Goal: Task Accomplishment & Management: Manage account settings

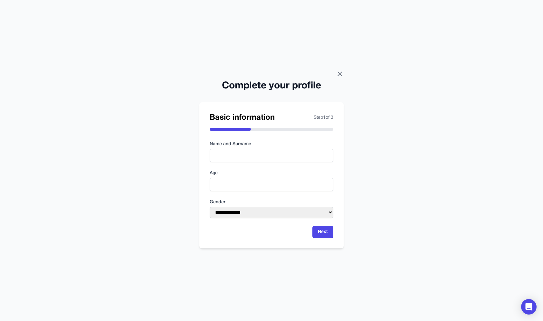
click at [341, 75] on icon at bounding box center [340, 74] width 8 height 8
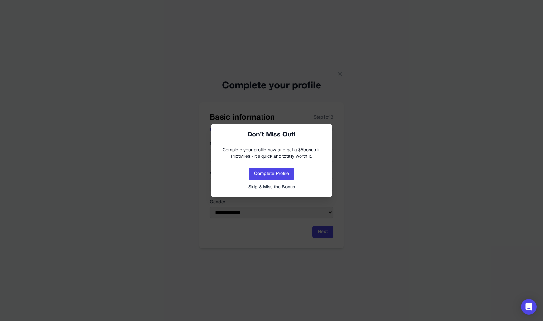
click at [274, 185] on button "Skip & Miss the Bonus" at bounding box center [271, 187] width 108 height 6
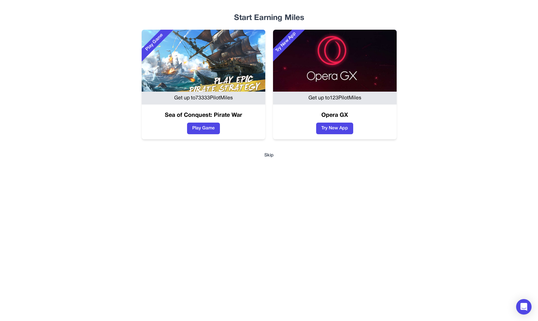
click at [269, 157] on button "Skip" at bounding box center [269, 155] width 392 height 6
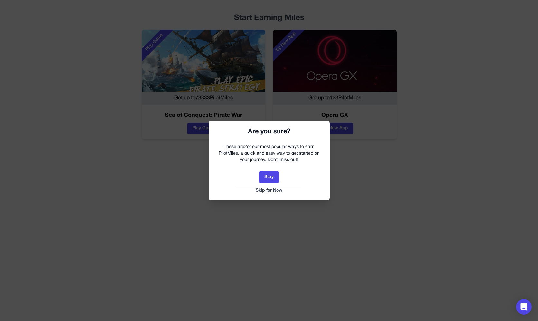
click at [272, 191] on button "Skip for Now" at bounding box center [269, 190] width 108 height 6
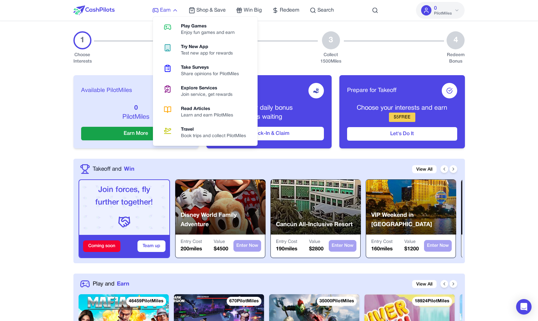
click at [153, 9] on icon at bounding box center [155, 10] width 6 height 6
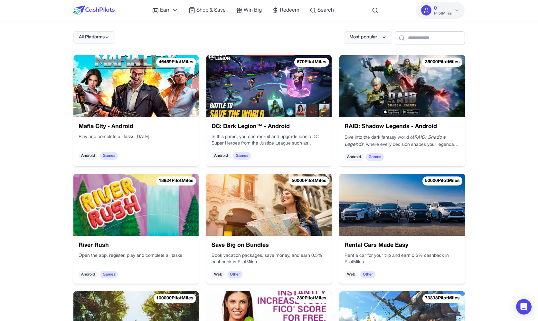
click at [94, 12] on img at bounding box center [93, 10] width 41 height 10
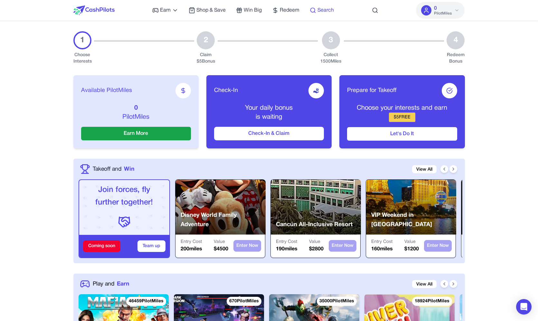
click at [324, 9] on span "Search" at bounding box center [326, 10] width 16 height 8
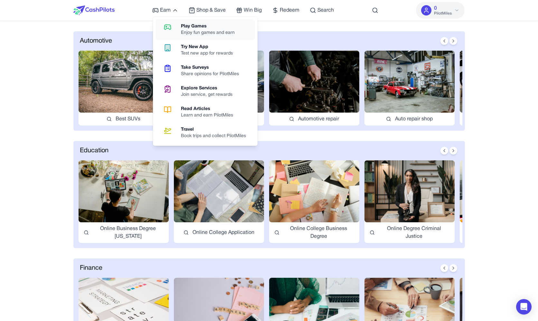
click at [180, 34] on link "Play Games Enjoy fun games and earn" at bounding box center [206, 29] width 100 height 21
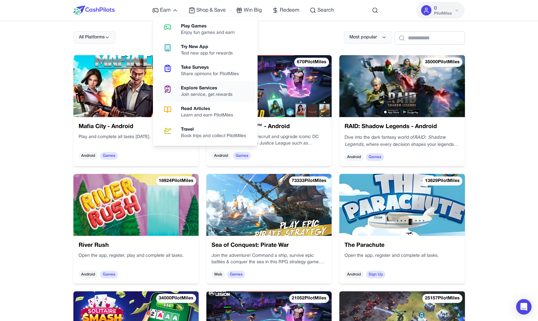
click at [187, 87] on div "Explore Services" at bounding box center [209, 88] width 57 height 6
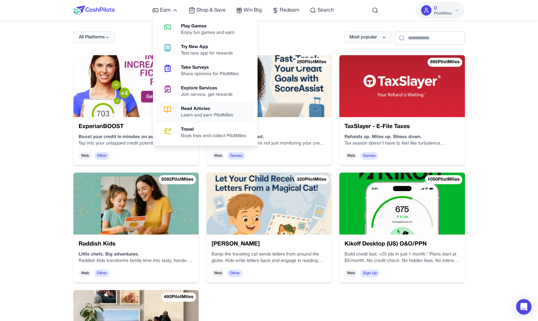
click at [187, 108] on div "Read Articles" at bounding box center [209, 109] width 57 height 6
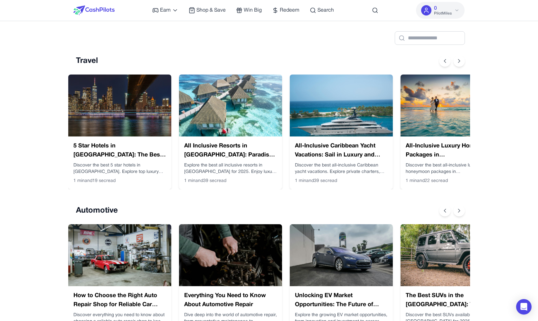
scroll to position [0, 5]
click at [104, 7] on img at bounding box center [93, 10] width 41 height 10
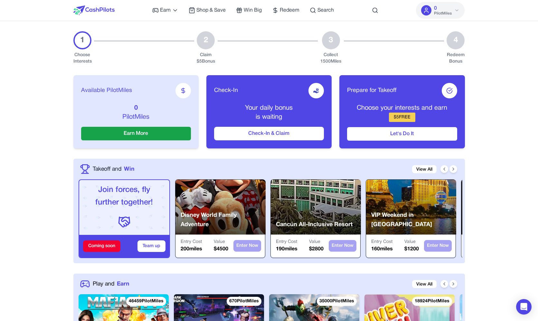
click at [303, 5] on div "Earn Play Games Enjoy fun games and earn Try New App Test new app for rewards T…" at bounding box center [243, 10] width 182 height 21
click at [324, 5] on div "Earn Play Games Enjoy fun games and earn Try New App Test new app for rewards T…" at bounding box center [243, 10] width 182 height 21
click at [322, 10] on span "Search" at bounding box center [326, 10] width 16 height 8
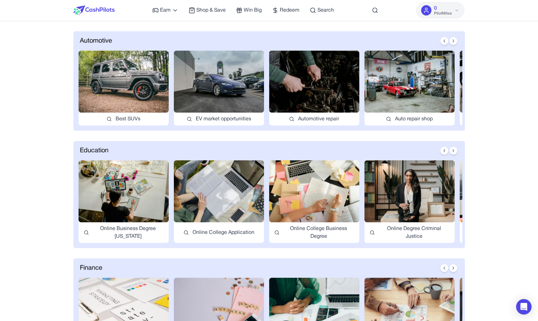
click at [300, 82] on img at bounding box center [314, 82] width 90 height 62
type input "**********"
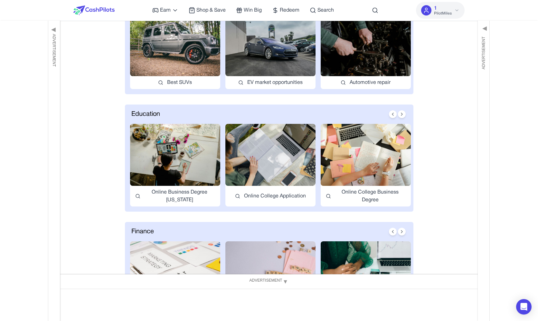
scroll to position [419, 0]
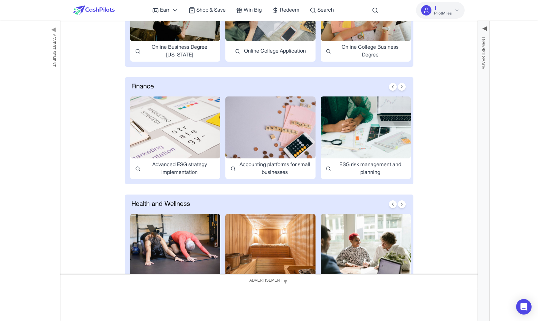
click at [483, 26] on span "▶" at bounding box center [484, 28] width 6 height 9
click at [534, 37] on span "Advertisement" at bounding box center [533, 52] width 6 height 33
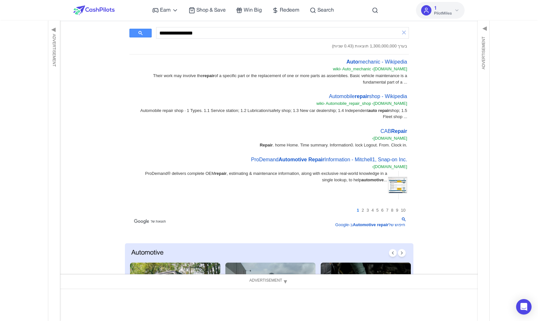
scroll to position [0, 0]
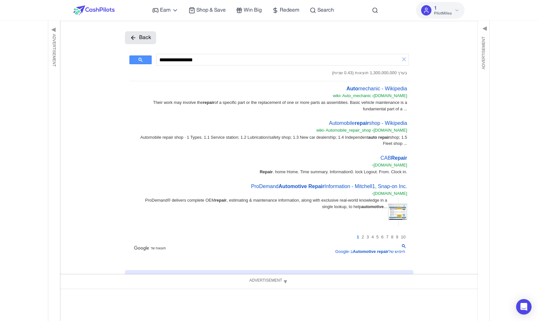
click at [100, 9] on img at bounding box center [93, 10] width 41 height 10
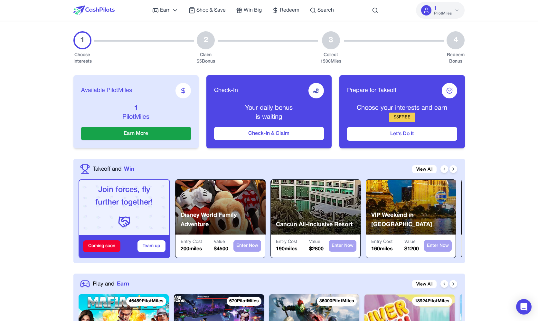
click at [450, 12] on span "PilotMiles" at bounding box center [443, 13] width 18 height 5
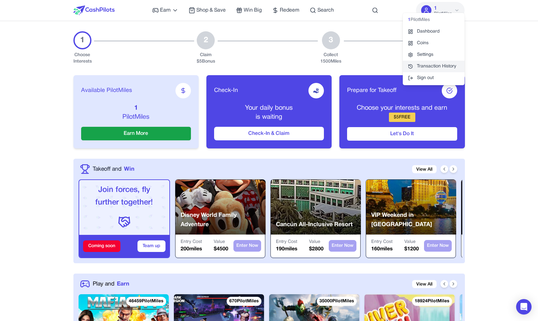
click at [438, 68] on link "Transaction History" at bounding box center [434, 67] width 62 height 12
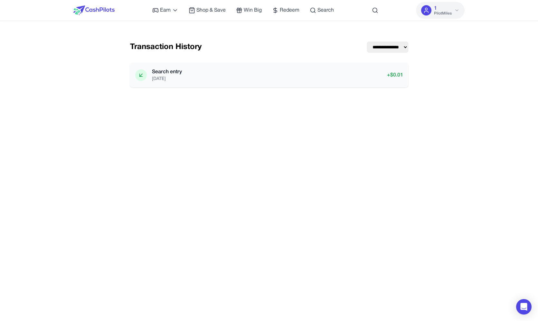
click at [301, 82] on div "Search entry [DATE] + $ 0.01" at bounding box center [269, 75] width 278 height 24
drag, startPoint x: 156, startPoint y: 77, endPoint x: 157, endPoint y: 73, distance: 3.9
click at [157, 73] on div "Search entry [DATE]" at bounding box center [167, 75] width 30 height 14
click at [195, 82] on div "Search entry [DATE] + $ 0.01" at bounding box center [269, 75] width 268 height 14
